Goal: Information Seeking & Learning: Learn about a topic

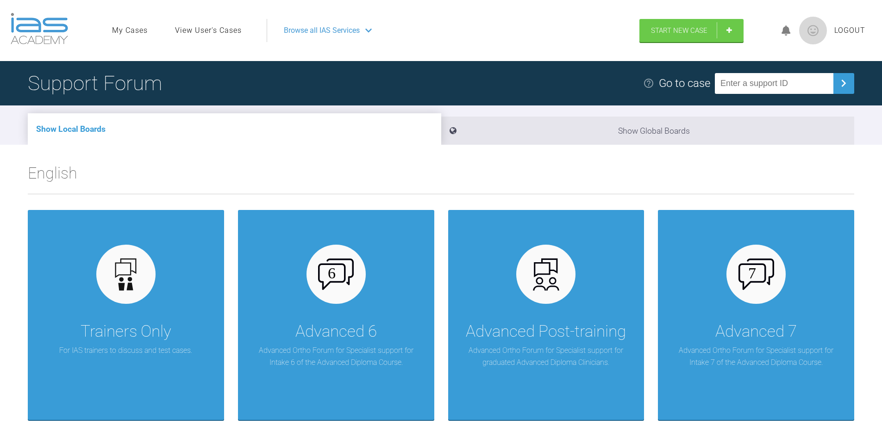
click at [741, 86] on input "text" at bounding box center [774, 83] width 118 height 21
click at [730, 83] on input "text" at bounding box center [774, 83] width 118 height 21
type input "COXXJIHG"
click at [846, 82] on img at bounding box center [843, 83] width 15 height 15
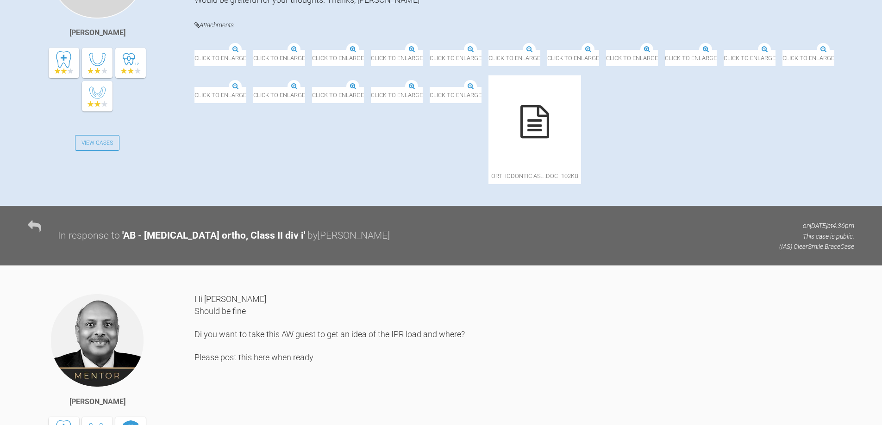
scroll to position [278, 0]
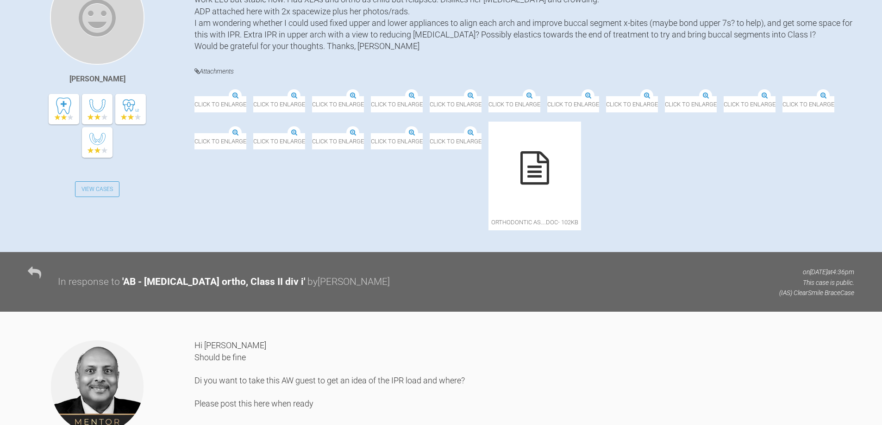
click at [312, 134] on img at bounding box center [312, 134] width 0 height 0
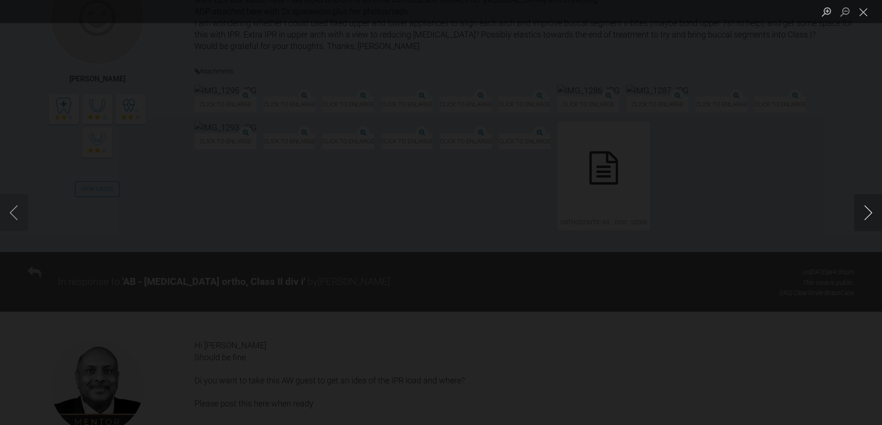
click at [869, 215] on button "Next image" at bounding box center [868, 212] width 28 height 37
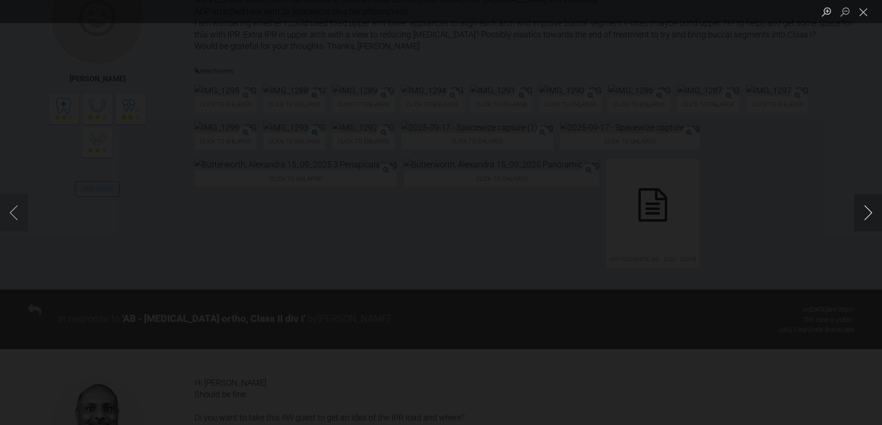
click at [871, 215] on button "Next image" at bounding box center [868, 212] width 28 height 37
click at [872, 215] on button "Next image" at bounding box center [868, 212] width 28 height 37
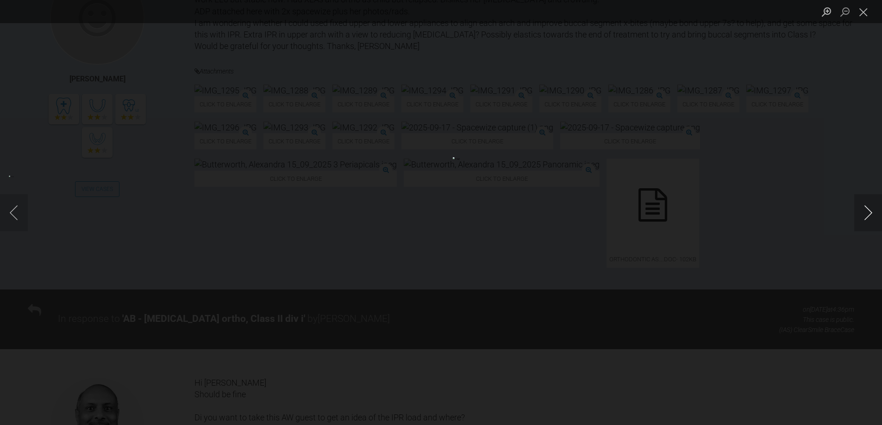
click at [872, 215] on button "Next image" at bounding box center [868, 212] width 28 height 37
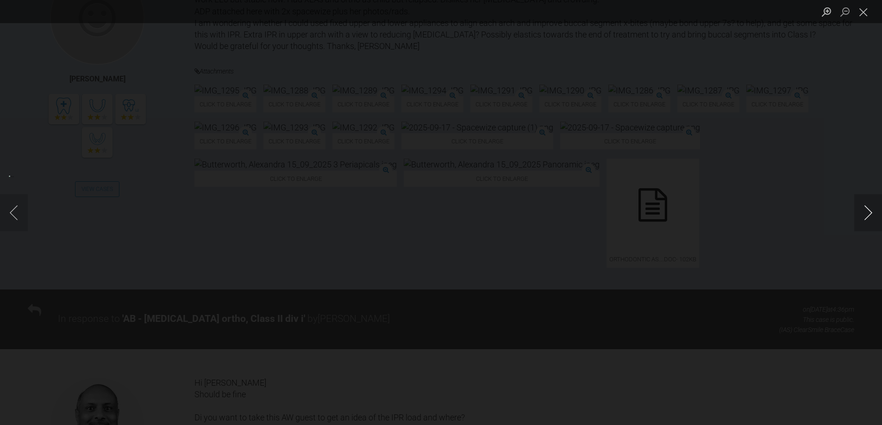
click at [872, 215] on button "Next image" at bounding box center [868, 212] width 28 height 37
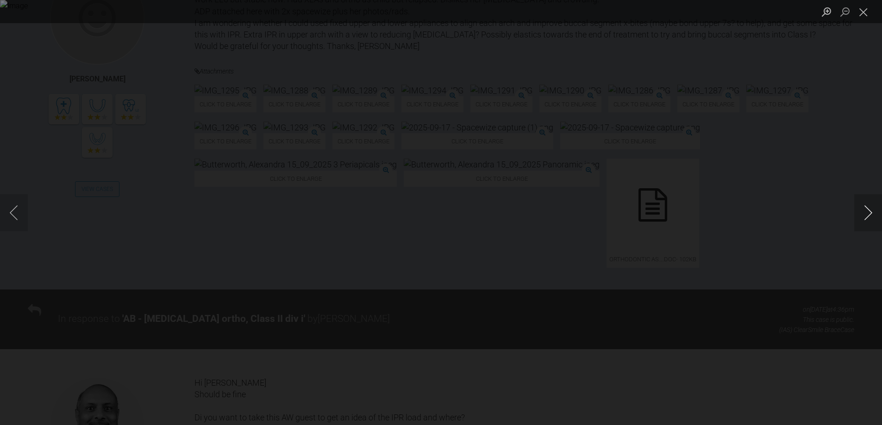
click at [872, 215] on button "Next image" at bounding box center [868, 212] width 28 height 37
click at [873, 215] on button "Next image" at bounding box center [868, 212] width 28 height 37
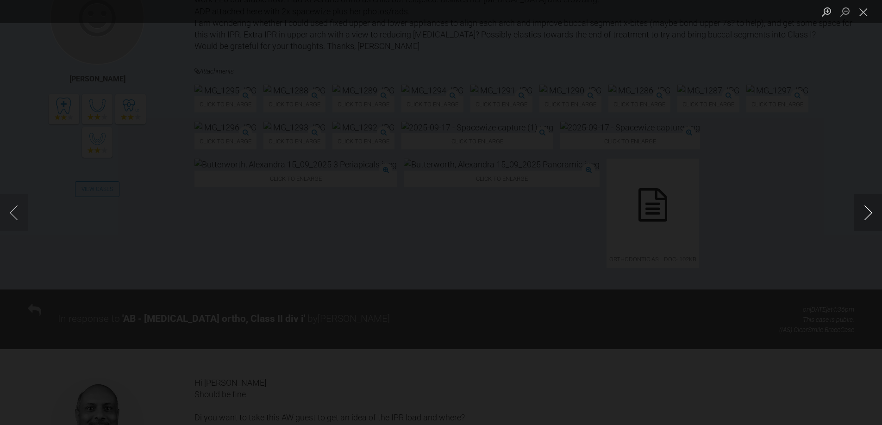
click at [873, 215] on button "Next image" at bounding box center [868, 212] width 28 height 37
click at [871, 217] on button "Next image" at bounding box center [868, 212] width 28 height 37
click at [869, 213] on button "Next image" at bounding box center [868, 212] width 28 height 37
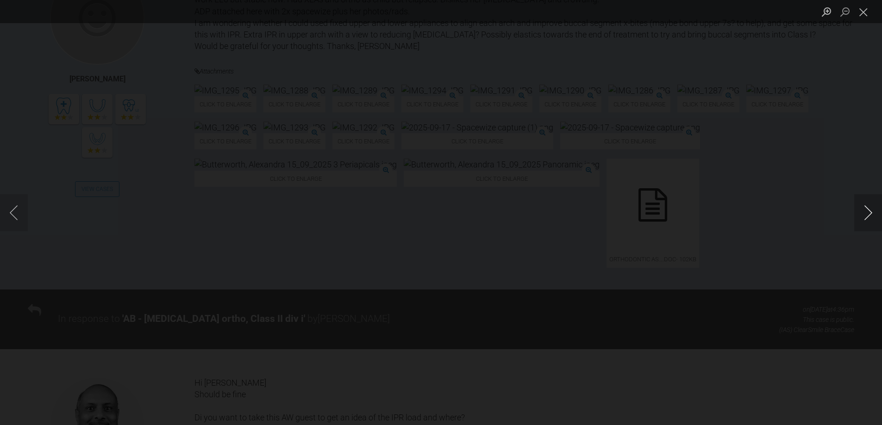
click at [869, 213] on button "Next image" at bounding box center [868, 212] width 28 height 37
click at [868, 213] on button "Next image" at bounding box center [868, 212] width 28 height 37
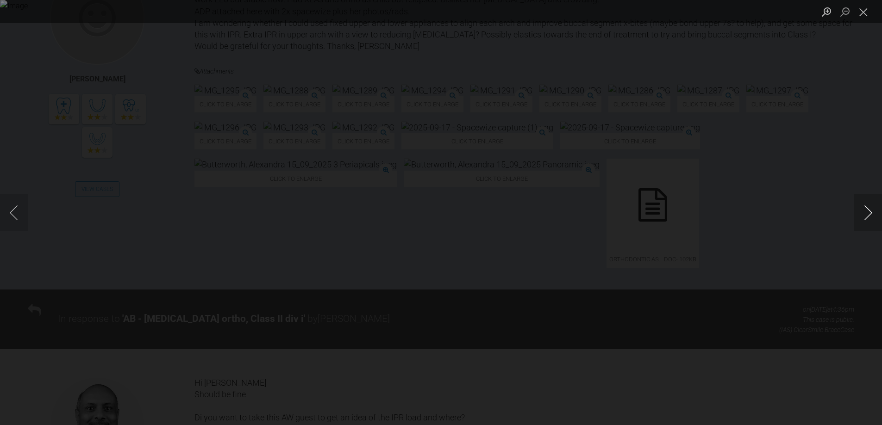
click at [867, 214] on button "Next image" at bounding box center [868, 212] width 28 height 37
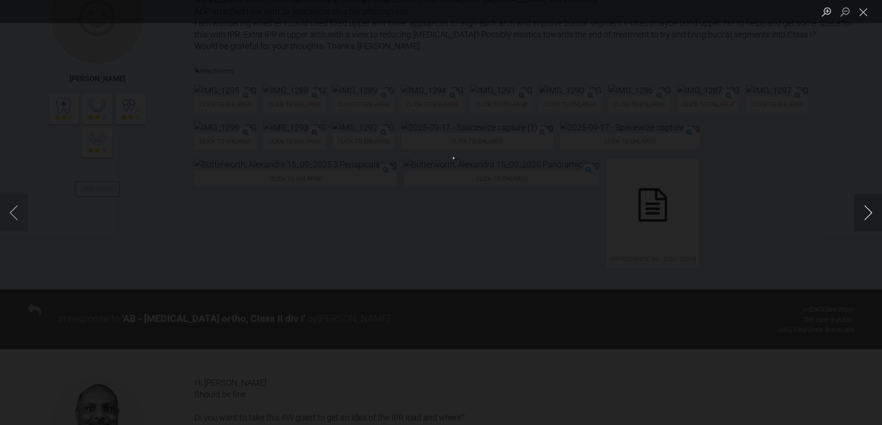
click at [867, 214] on button "Next image" at bounding box center [868, 212] width 28 height 37
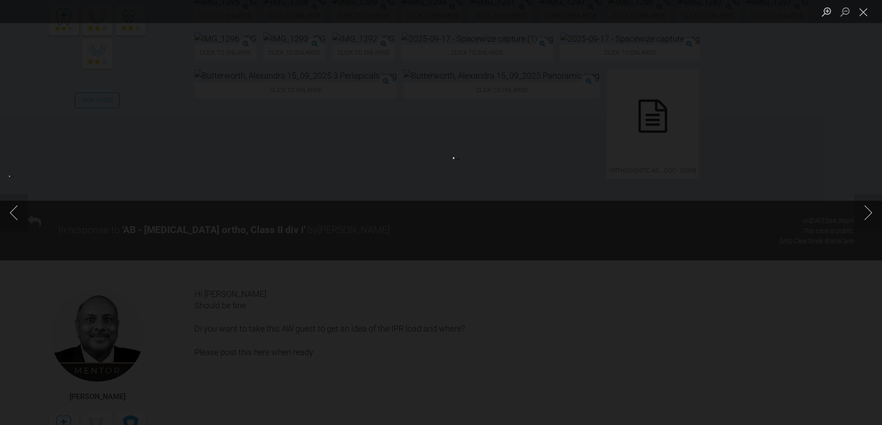
scroll to position [417, 0]
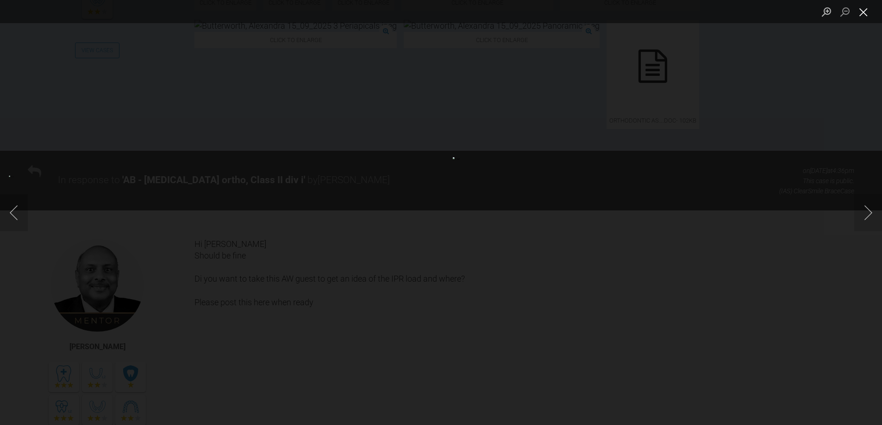
click at [863, 8] on button "Close lightbox" at bounding box center [863, 12] width 19 height 16
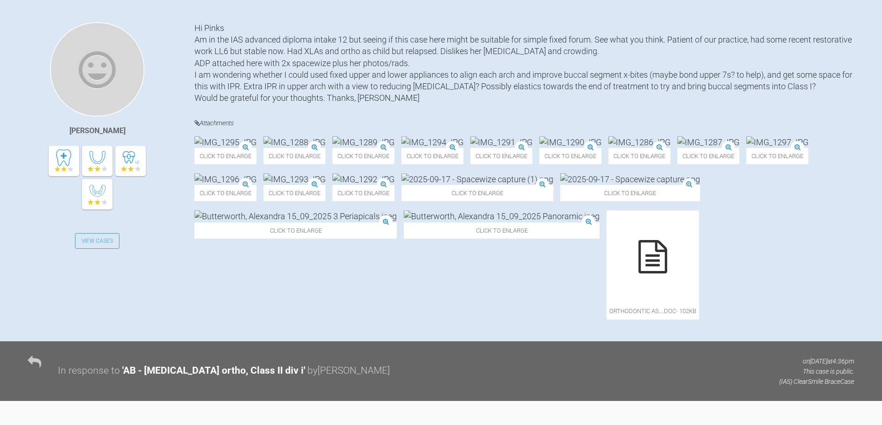
scroll to position [185, 0]
